Goal: Transaction & Acquisition: Purchase product/service

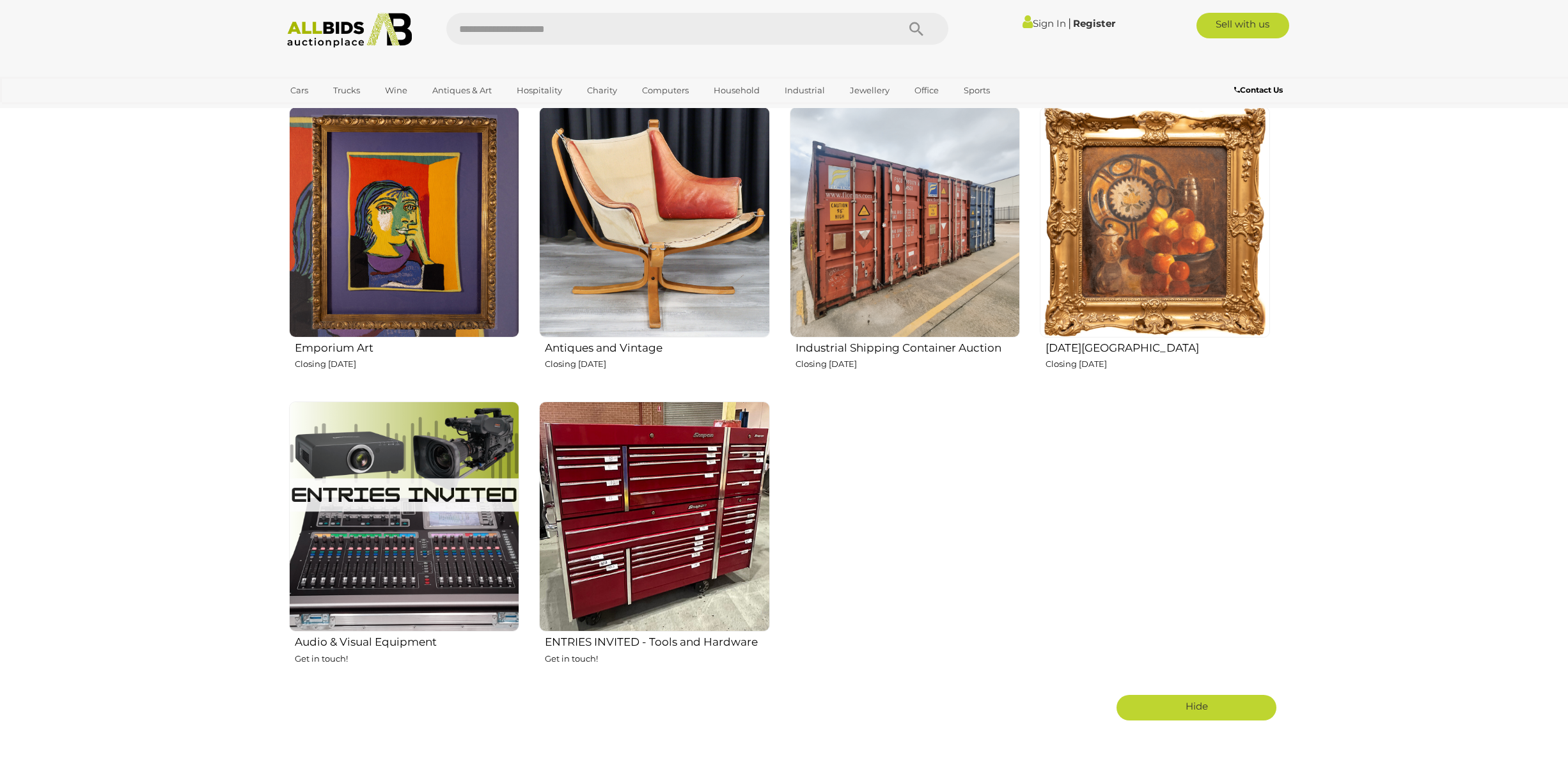
scroll to position [1790, 0]
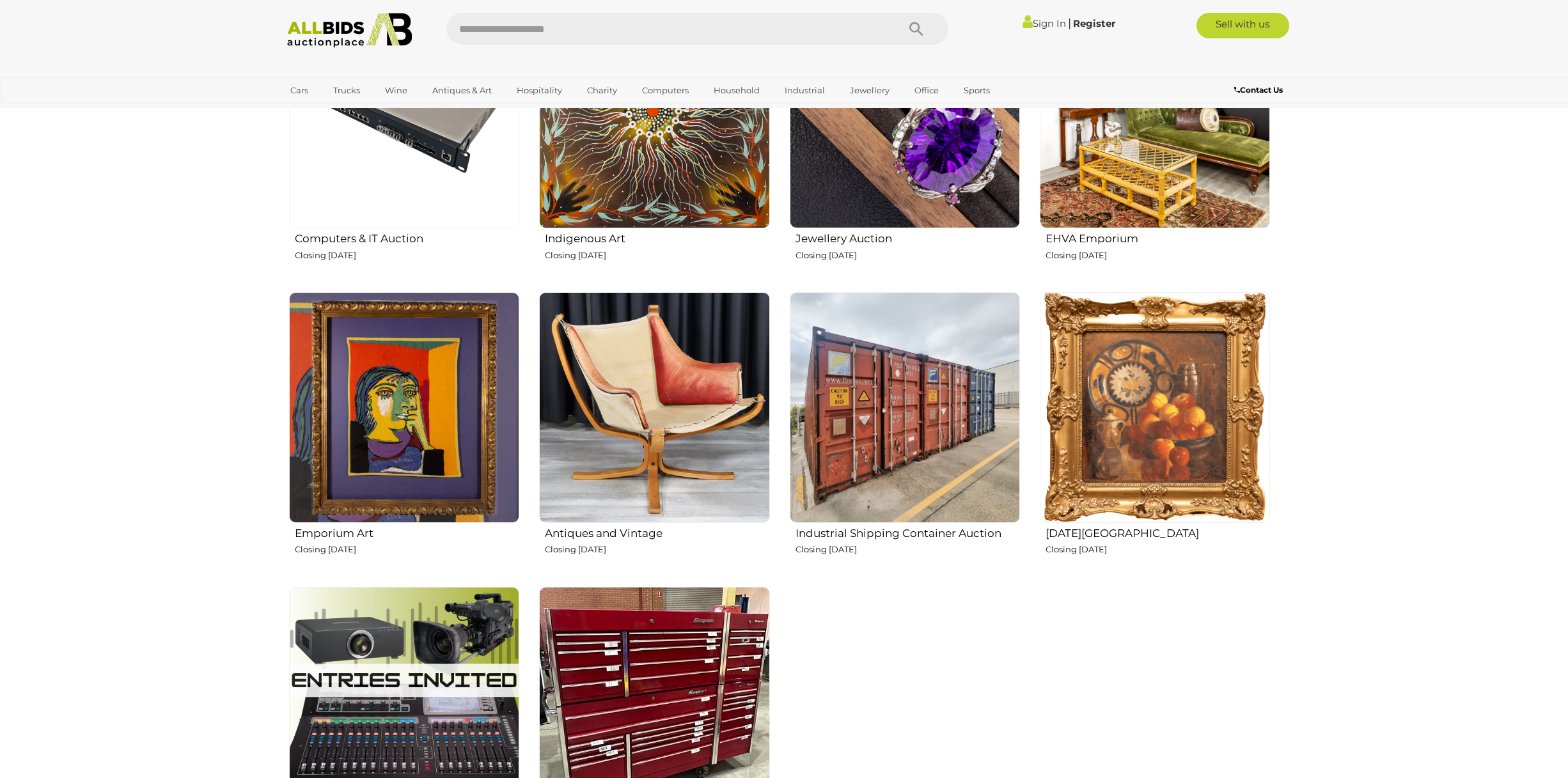
click at [925, 454] on img at bounding box center [905, 407] width 230 height 230
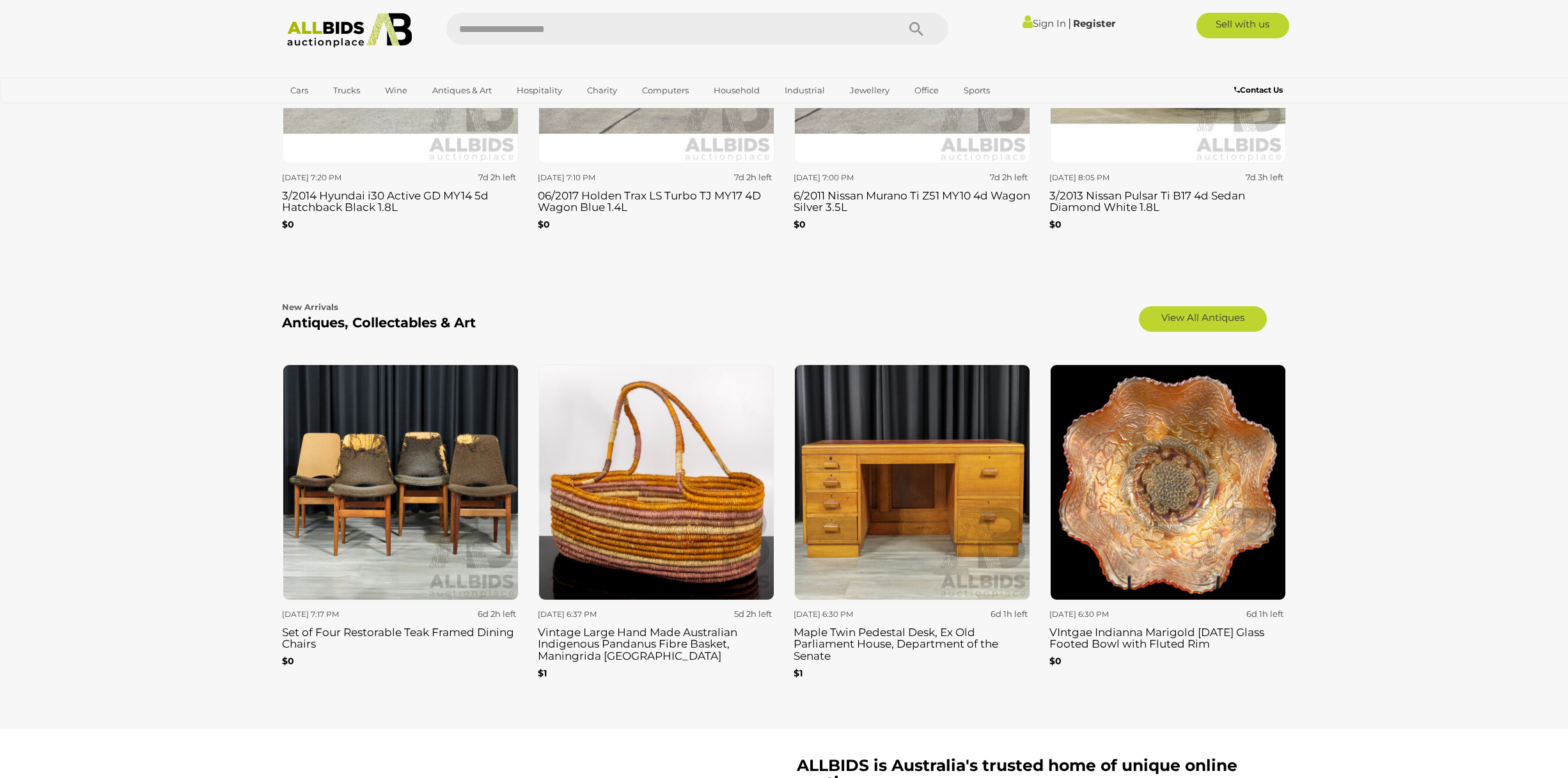
scroll to position [1982, 0]
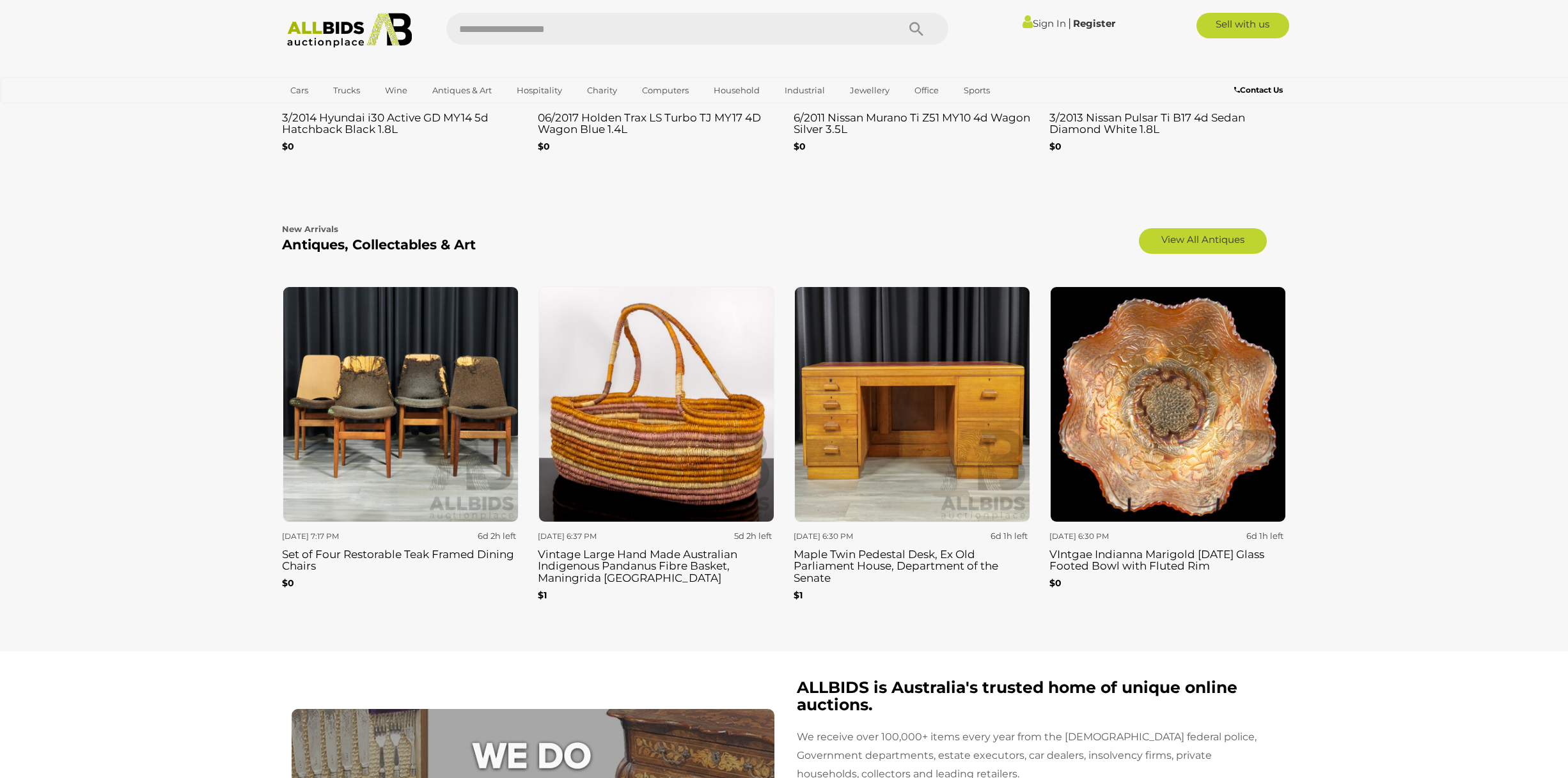
click at [398, 451] on img at bounding box center [400, 404] width 236 height 236
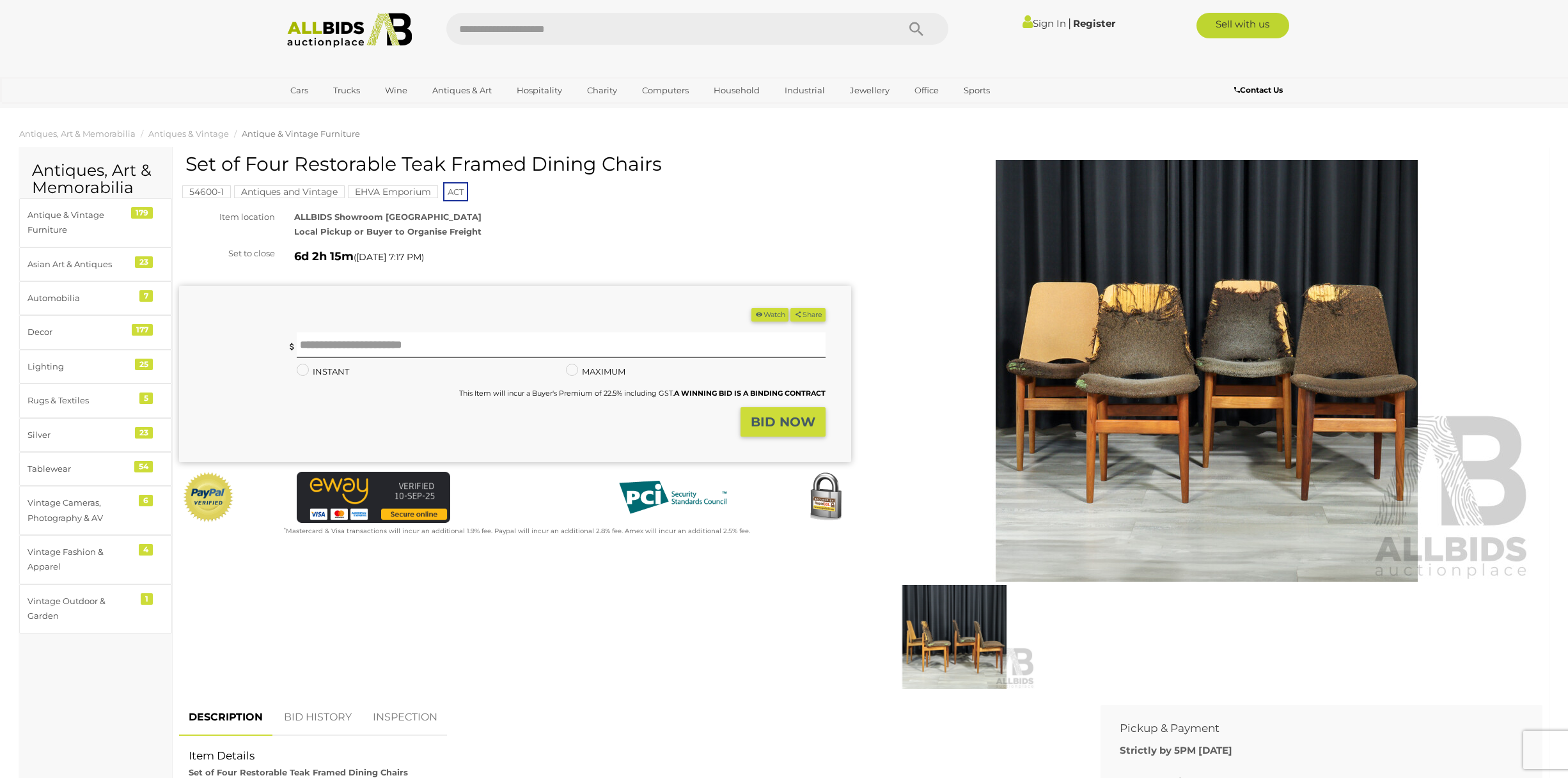
click at [1159, 345] on img at bounding box center [1206, 371] width 655 height 422
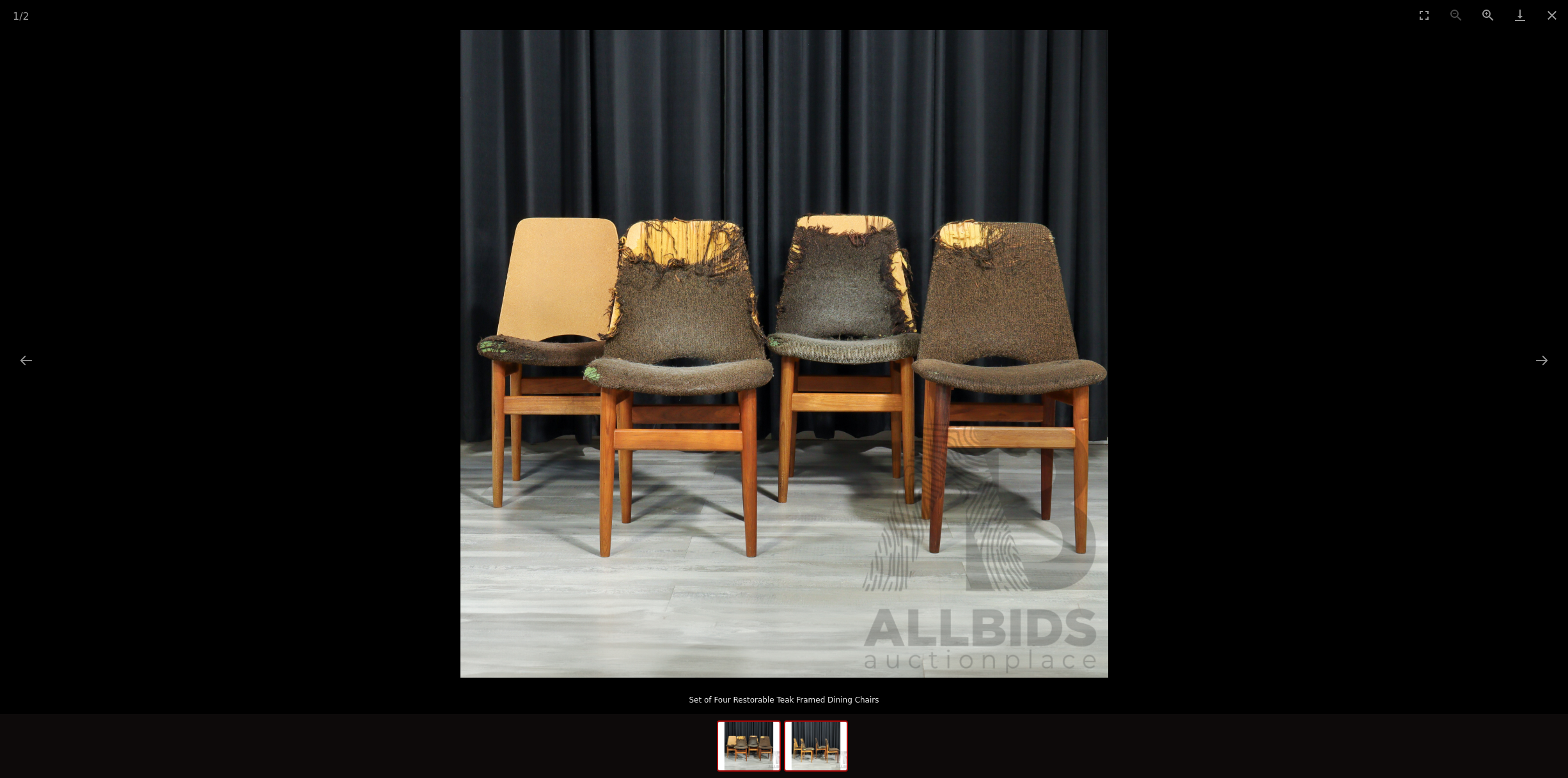
click at [793, 764] on img at bounding box center [815, 746] width 61 height 49
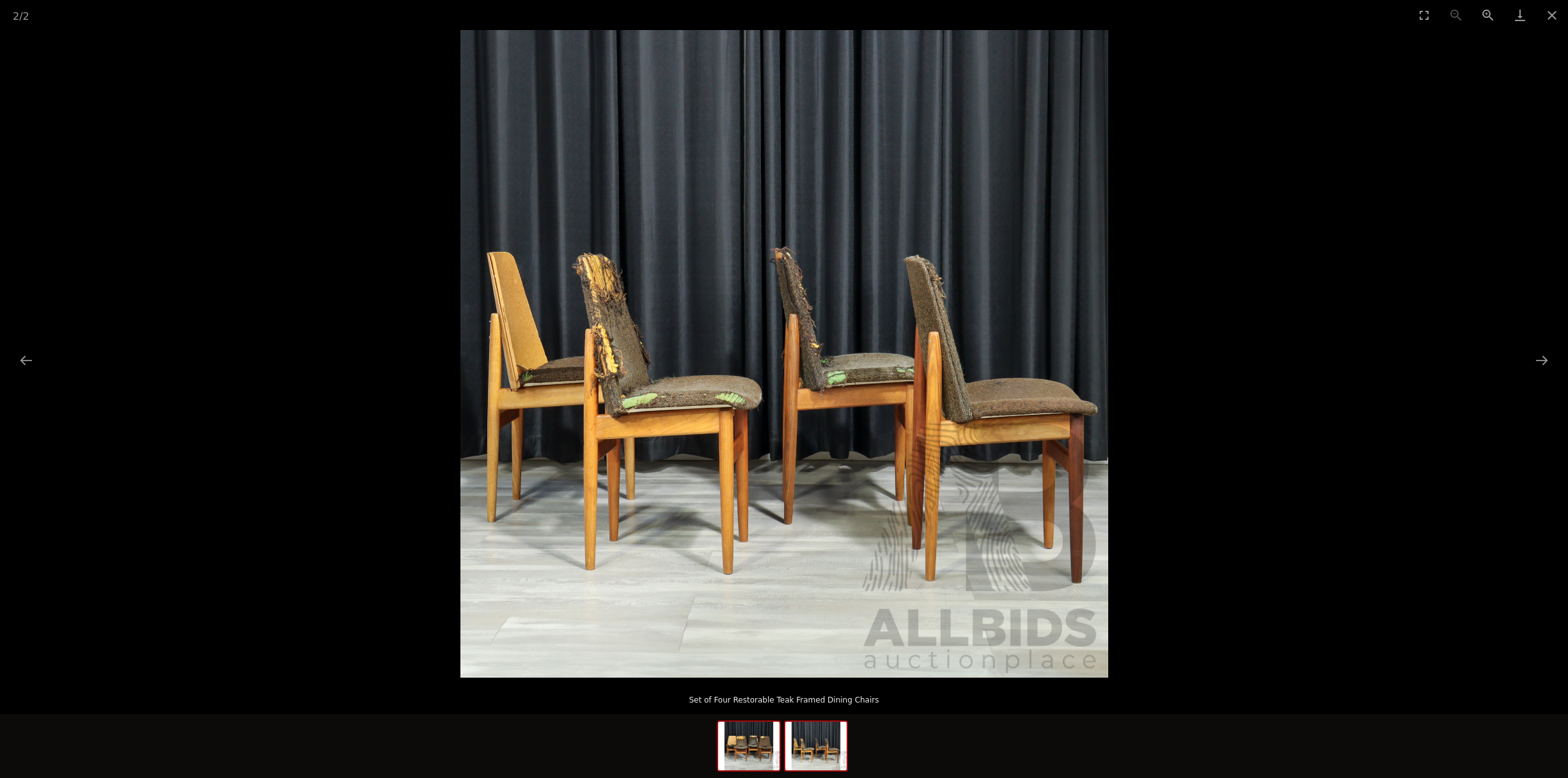
click at [731, 743] on img at bounding box center [749, 746] width 61 height 49
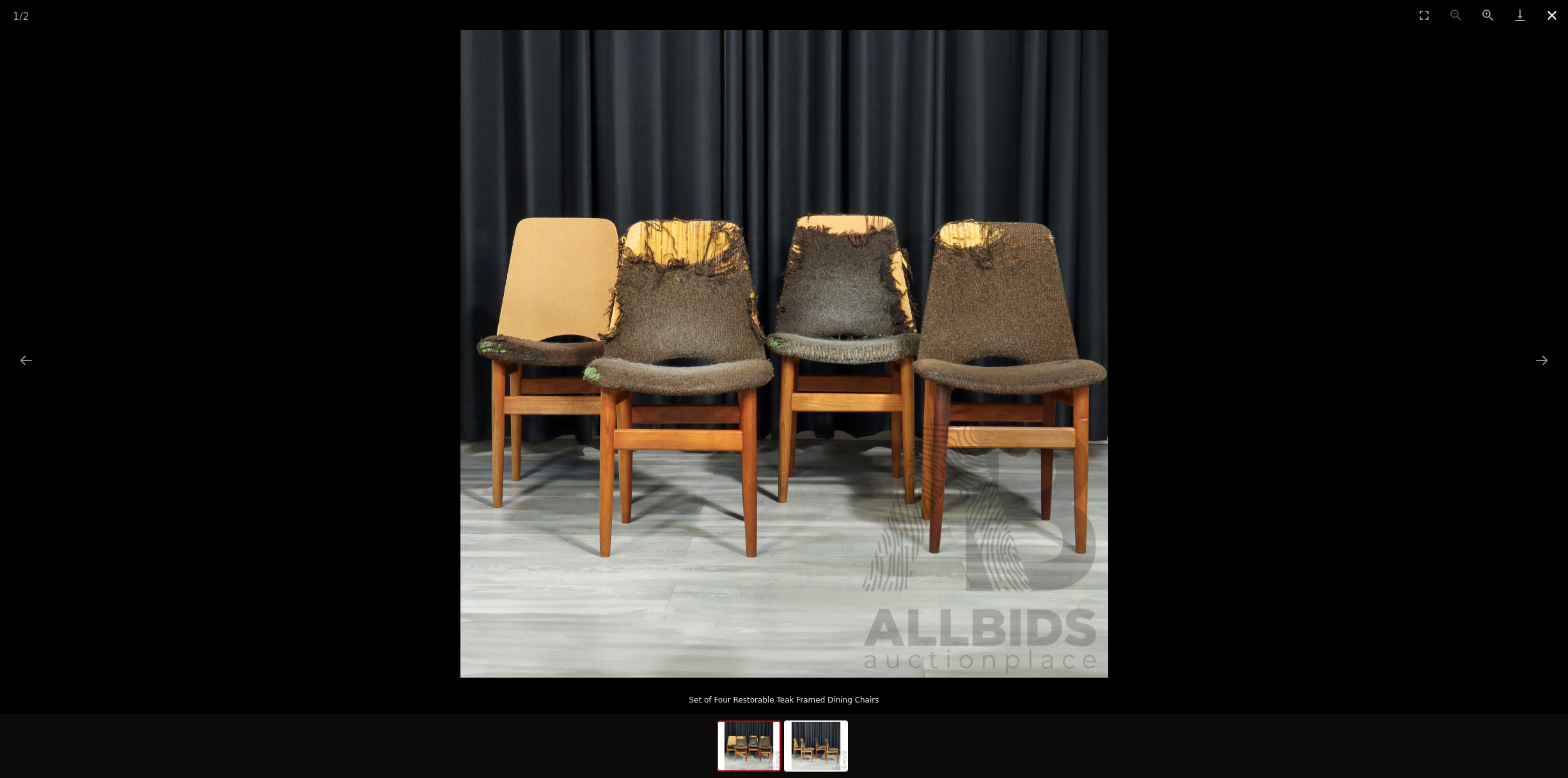
click at [1550, 19] on button "Close gallery" at bounding box center [1552, 14] width 32 height 30
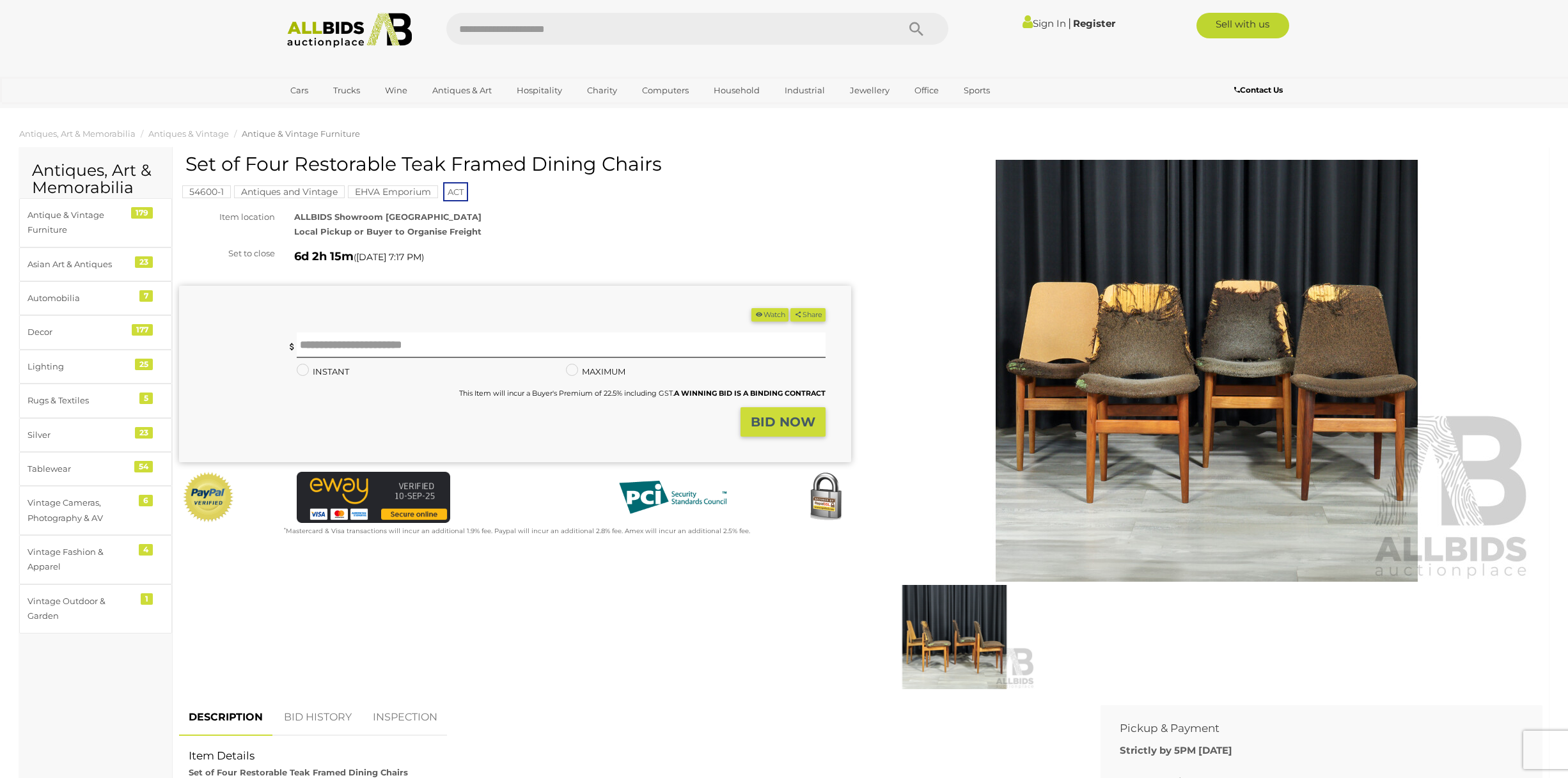
click at [1287, 385] on img at bounding box center [1206, 371] width 655 height 422
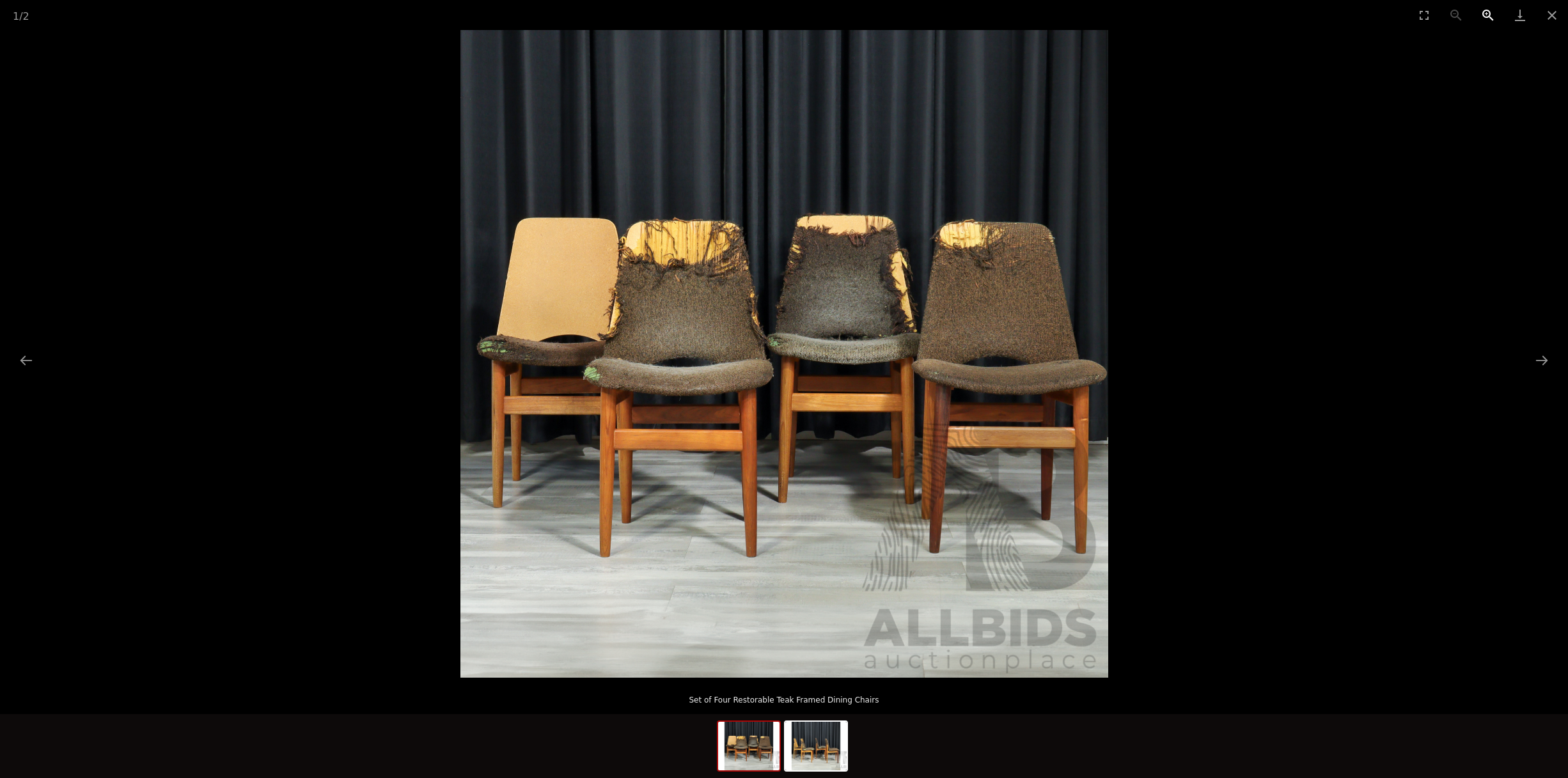
click at [1493, 20] on button "Zoom in" at bounding box center [1488, 14] width 32 height 30
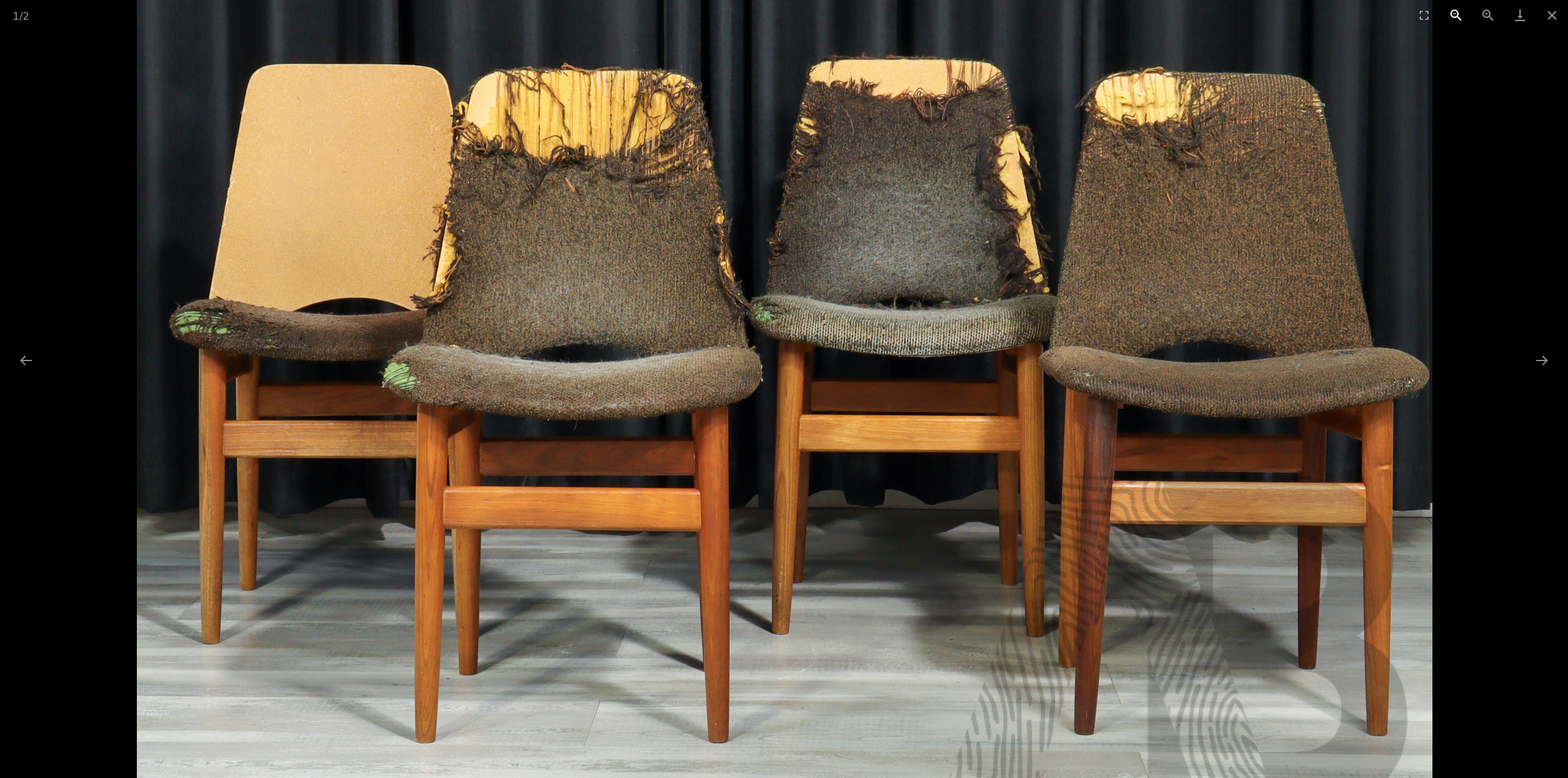
click at [1456, 11] on button "Zoom out" at bounding box center [1456, 14] width 32 height 30
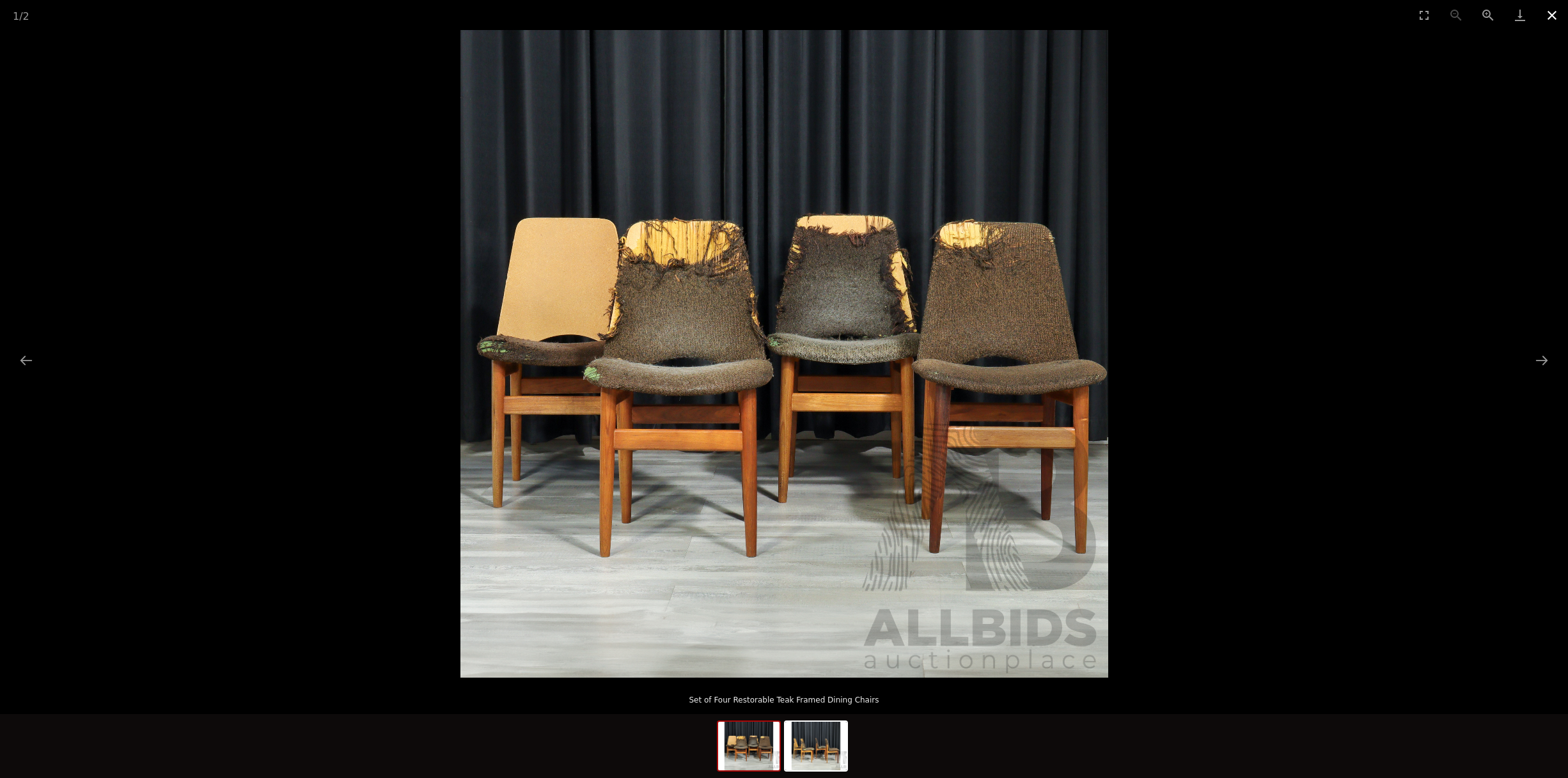
click at [1551, 20] on button "Close gallery" at bounding box center [1552, 14] width 32 height 30
